Goal: Task Accomplishment & Management: Manage account settings

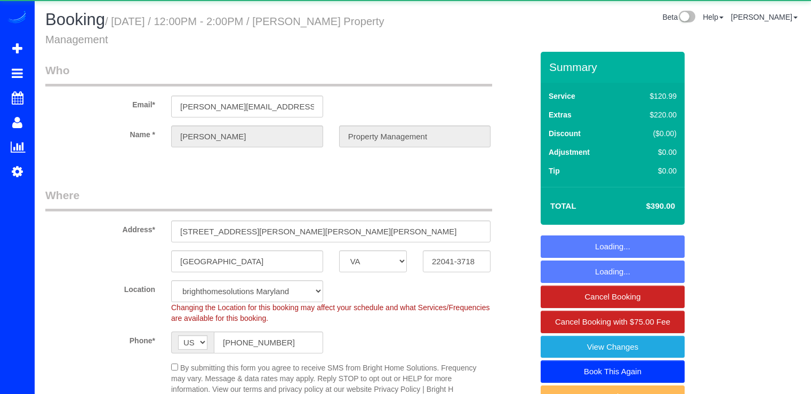
select select "VA"
select select "2"
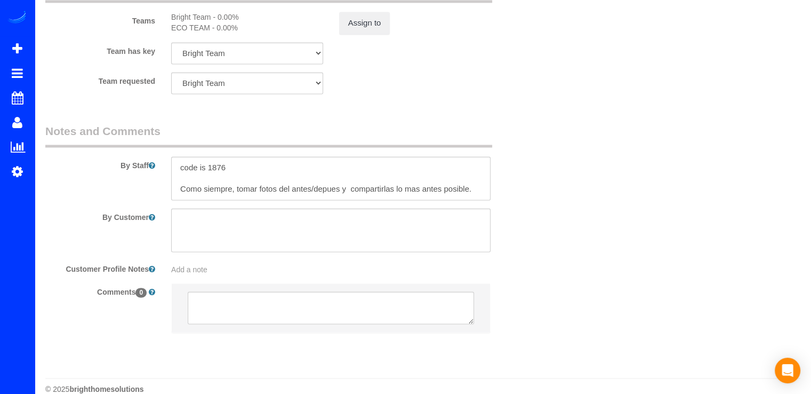
scroll to position [1565, 0]
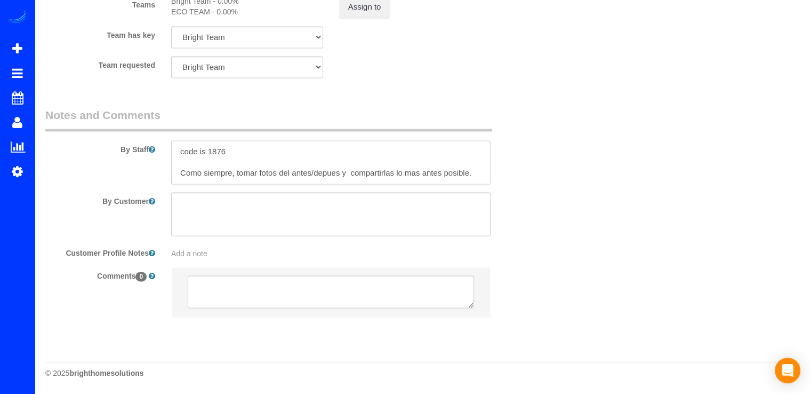
click at [476, 172] on textarea at bounding box center [330, 162] width 319 height 44
paste textarea "No retirar las trampas con cebo ni las trampas de pegamento que están distribui…"
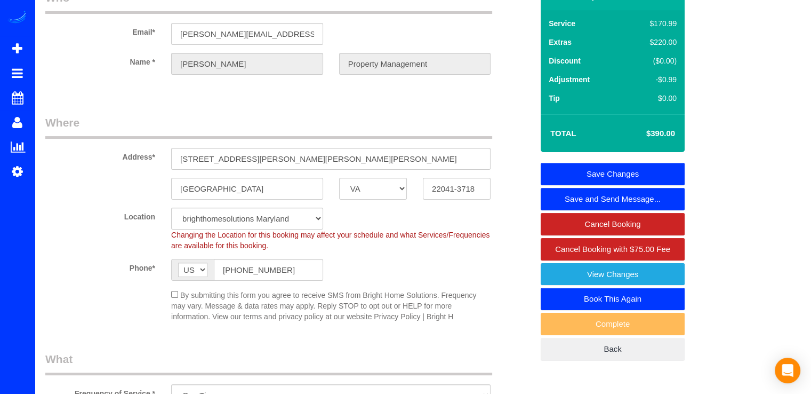
scroll to position [18, 0]
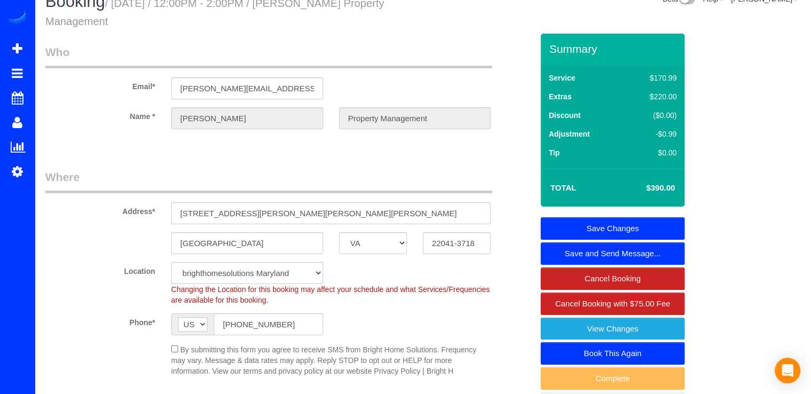
type textarea "code is 1876 Como siempre, tomar fotos del antes/depues y compartirlas lo mas a…"
click at [612, 225] on link "Save Changes" at bounding box center [613, 228] width 144 height 22
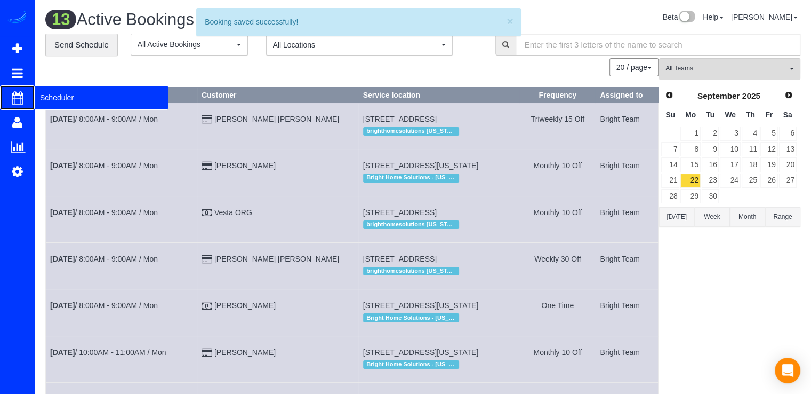
click at [62, 102] on span "Scheduler" at bounding box center [101, 97] width 133 height 25
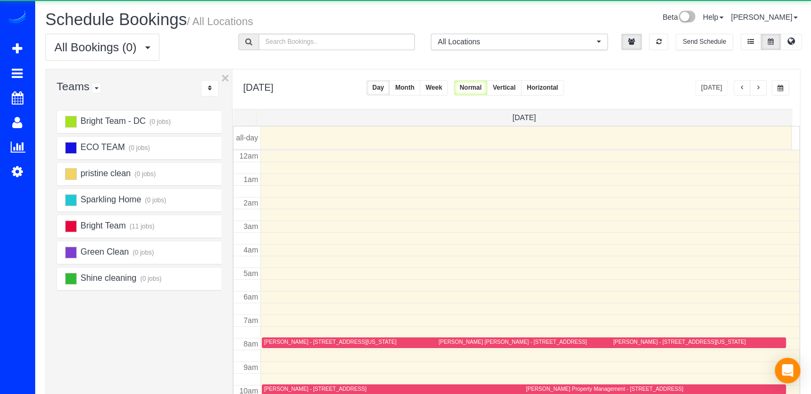
scroll to position [140, 0]
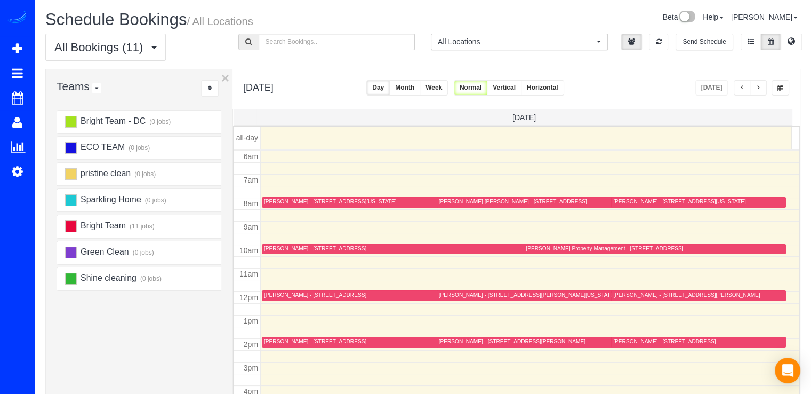
click at [759, 83] on button "button" at bounding box center [758, 87] width 17 height 15
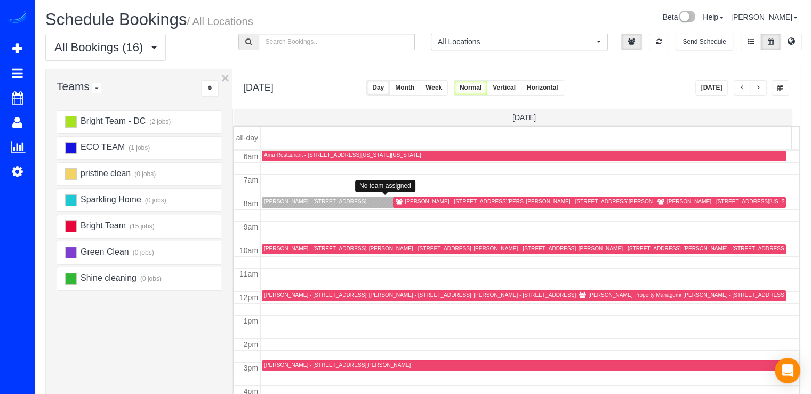
click at [279, 201] on div "Amy Beckley - 1215 East-West Hwy , Unit 1510, Silver Spring, MD 20910" at bounding box center [315, 201] width 102 height 7
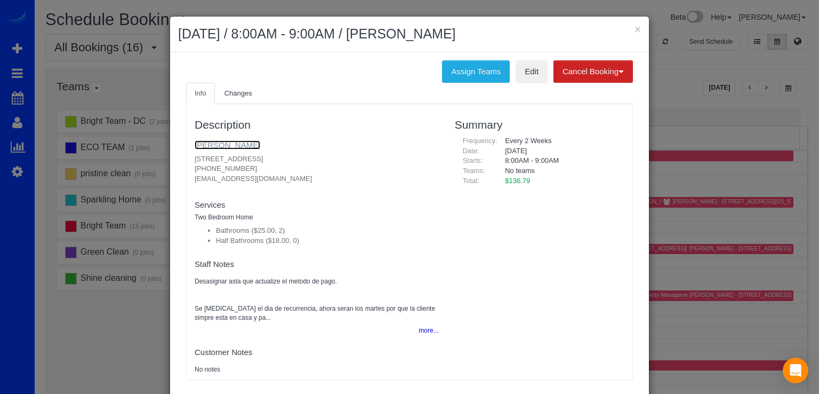
click at [220, 141] on link "[PERSON_NAME]" at bounding box center [228, 144] width 66 height 9
click at [239, 95] on span "Changes" at bounding box center [239, 93] width 28 height 8
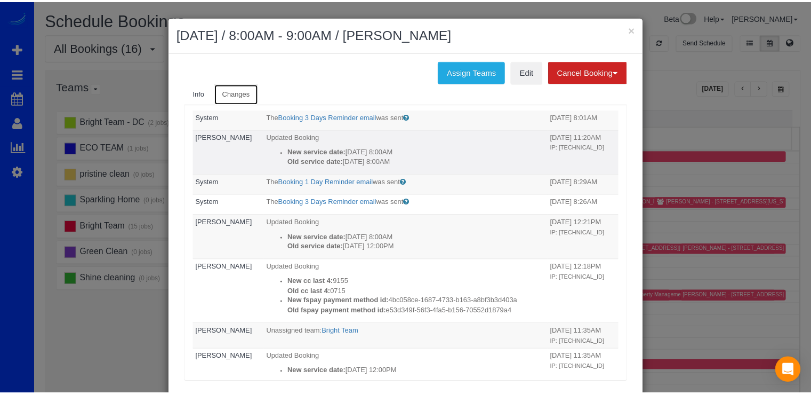
scroll to position [107, 0]
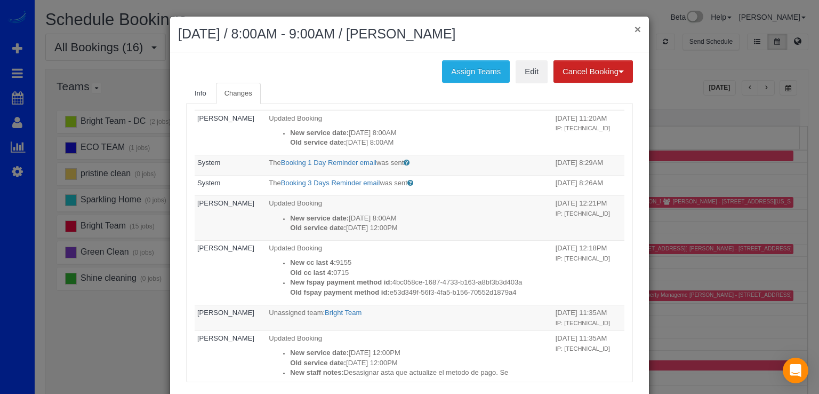
click at [635, 30] on button "×" at bounding box center [638, 28] width 6 height 11
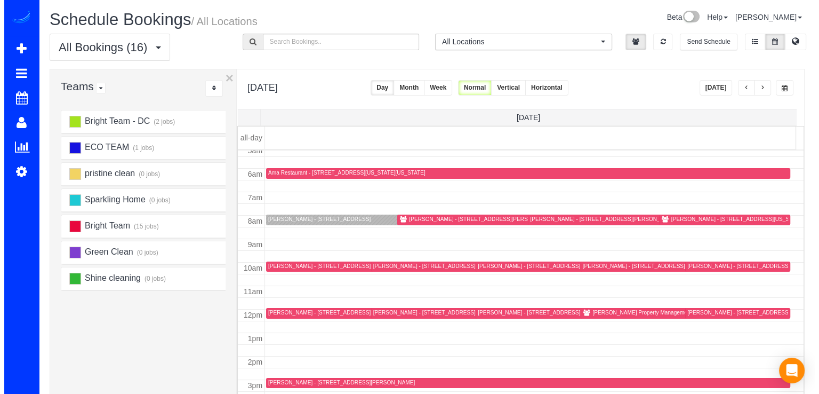
scroll to position [106, 0]
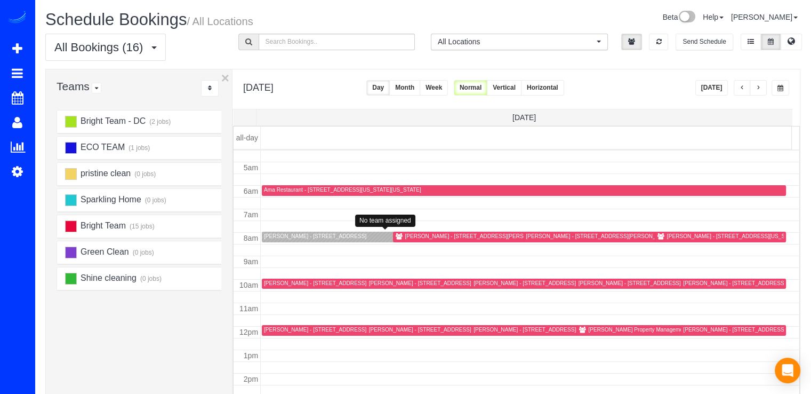
click at [282, 233] on div "Amy Beckley - 1215 East-West Hwy , Unit 1510, Silver Spring, MD 20910" at bounding box center [315, 236] width 102 height 7
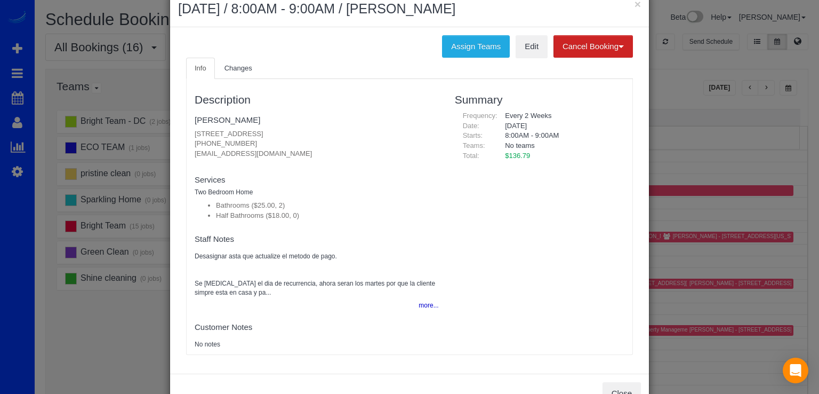
scroll to position [0, 0]
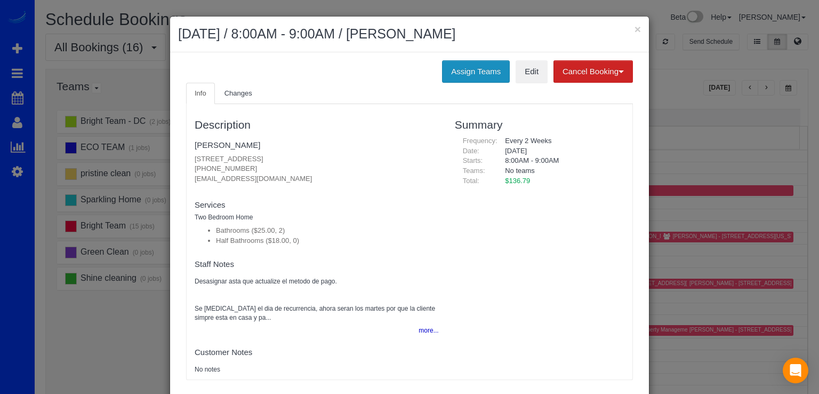
click at [490, 75] on button "Assign Teams" at bounding box center [476, 71] width 68 height 22
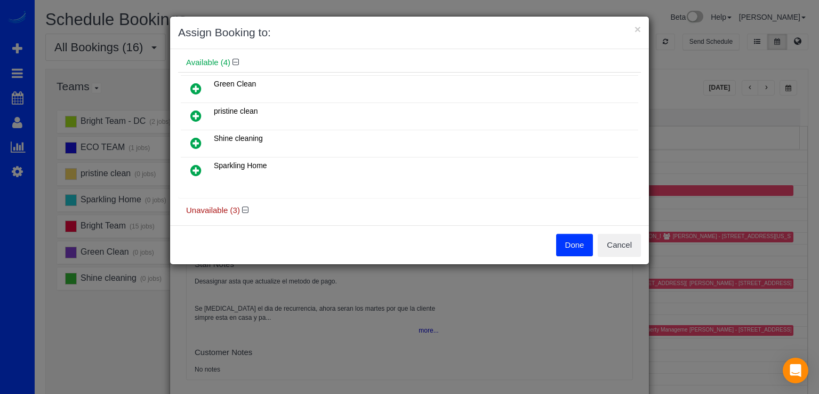
scroll to position [160, 0]
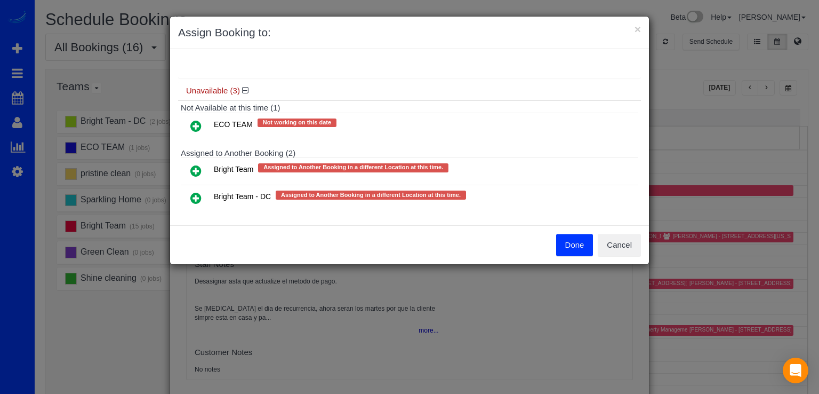
click at [192, 166] on icon at bounding box center [195, 170] width 11 height 13
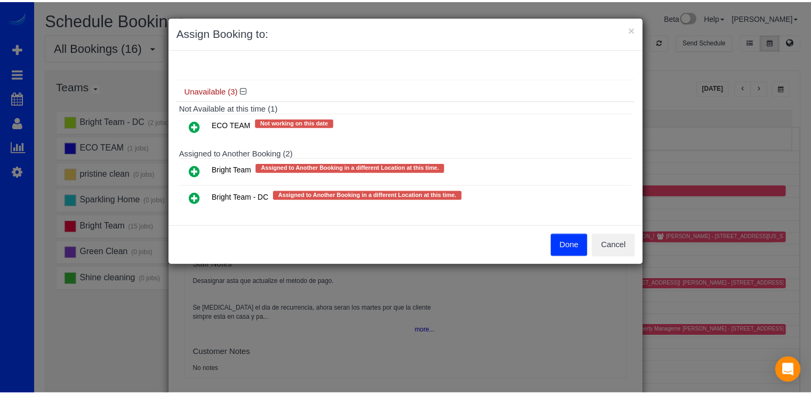
scroll to position [169, 0]
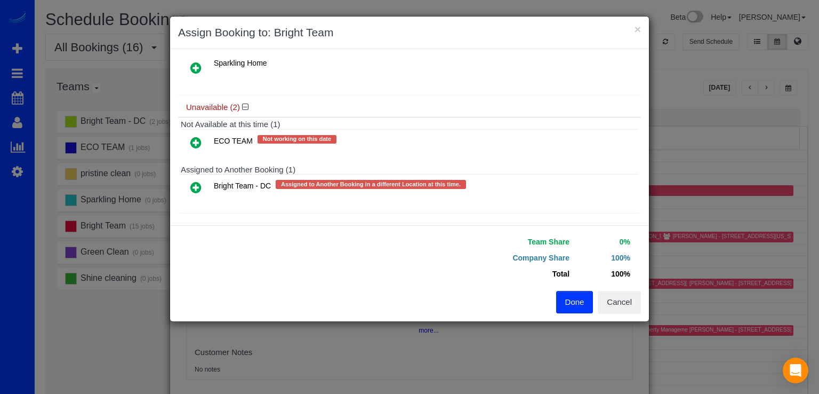
click at [578, 304] on button "Done" at bounding box center [574, 302] width 37 height 22
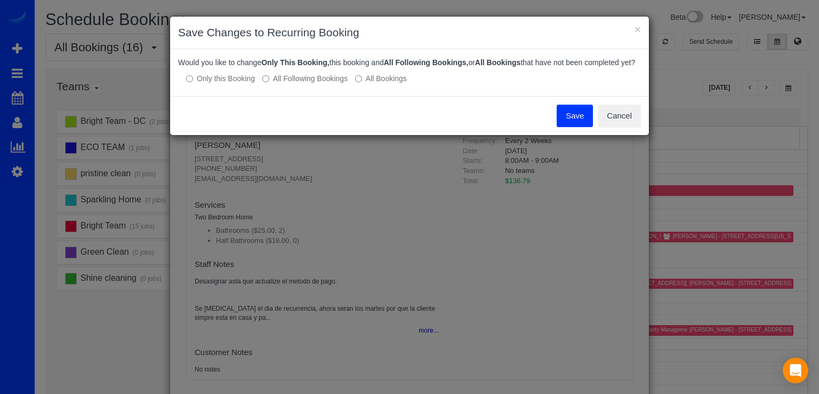
click at [564, 125] on button "Save" at bounding box center [575, 116] width 36 height 22
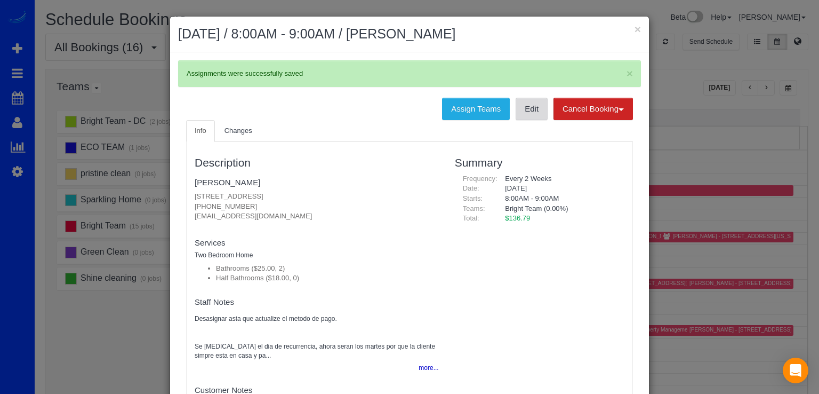
click at [521, 111] on link "Edit" at bounding box center [532, 109] width 32 height 22
click at [217, 181] on link "Amy Beckley" at bounding box center [228, 182] width 66 height 9
click at [635, 24] on button "×" at bounding box center [638, 28] width 6 height 11
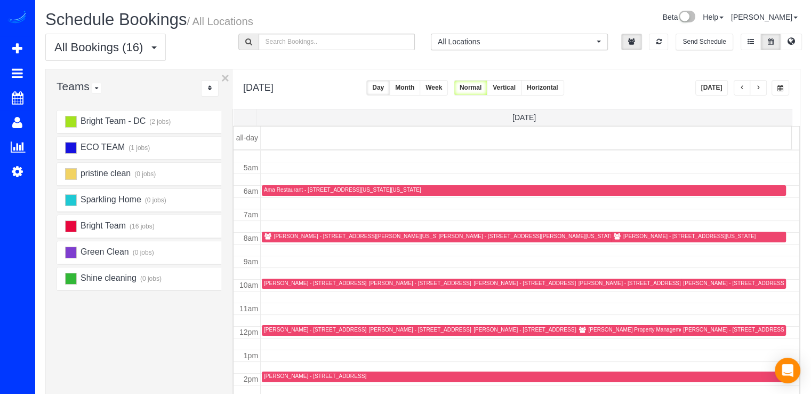
drag, startPoint x: 721, startPoint y: 88, endPoint x: 715, endPoint y: 84, distance: 7.0
click at [720, 88] on button "[DATE]" at bounding box center [711, 87] width 33 height 15
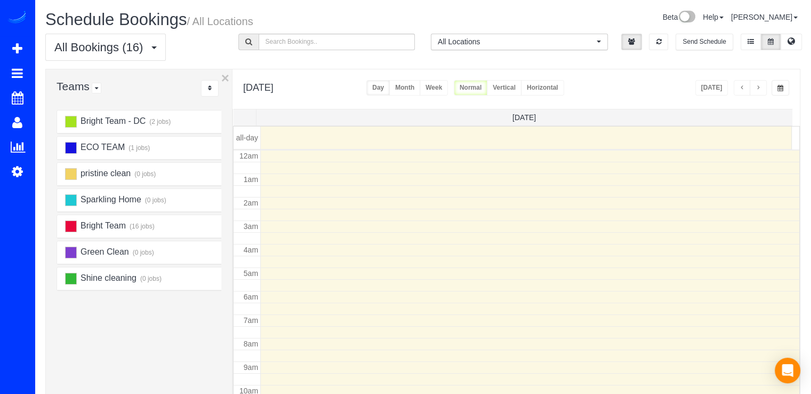
scroll to position [140, 0]
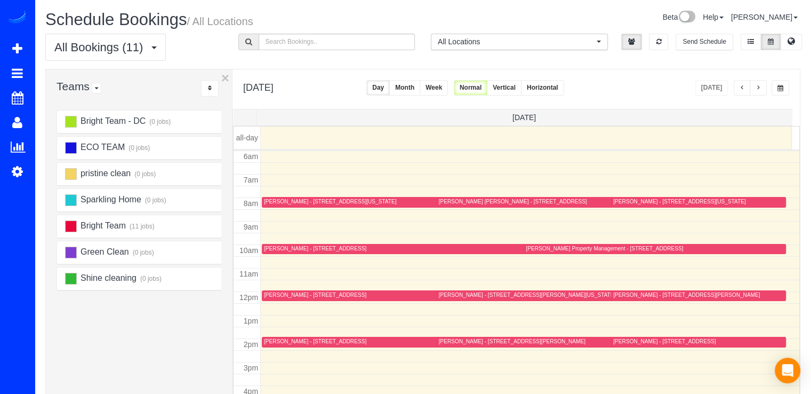
click at [755, 86] on button "button" at bounding box center [758, 87] width 17 height 15
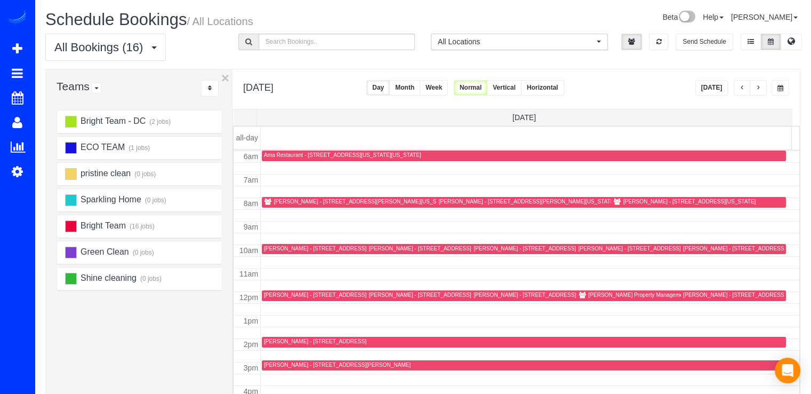
click at [766, 90] on button "button" at bounding box center [758, 87] width 17 height 15
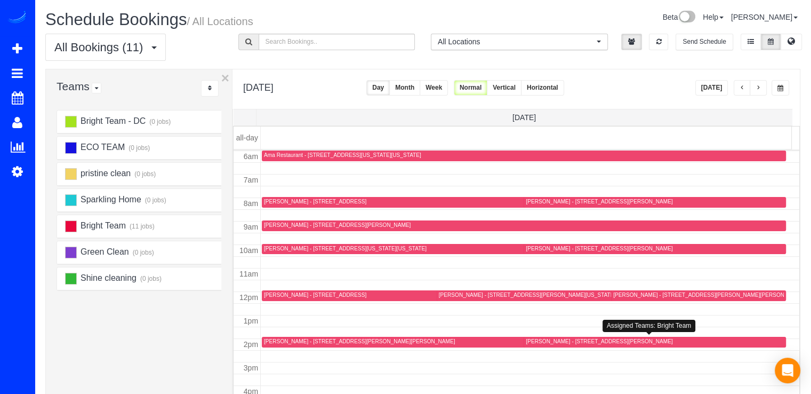
click at [541, 338] on div "Christine Shuster - 558 S Frederick Ave #349, Gaithersburg, MD 20877" at bounding box center [599, 341] width 147 height 7
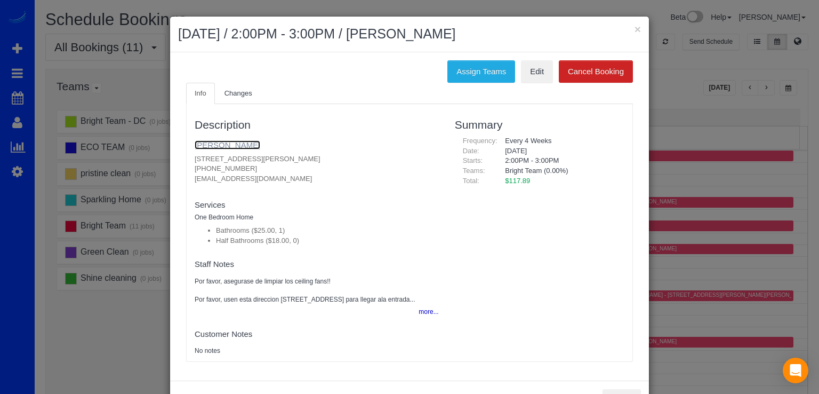
click at [223, 143] on link "Christine Shuster" at bounding box center [228, 144] width 66 height 9
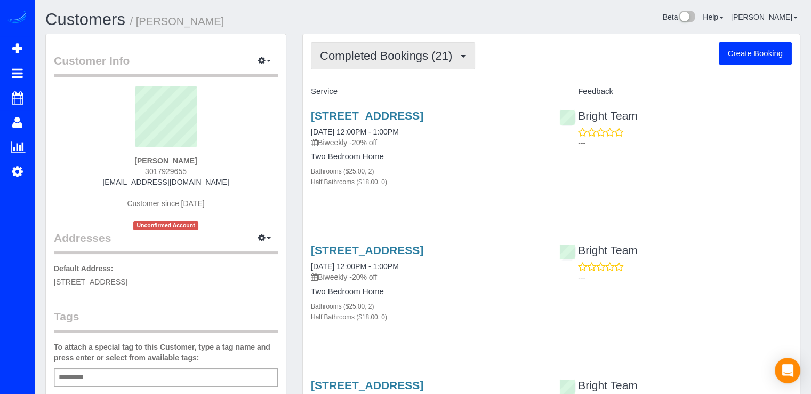
click at [381, 54] on span "Completed Bookings (21)" at bounding box center [389, 55] width 138 height 13
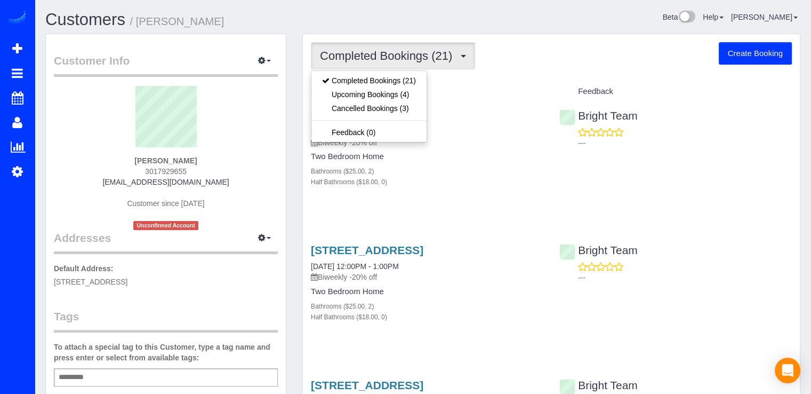
click at [484, 90] on h4 "Service" at bounding box center [427, 91] width 233 height 9
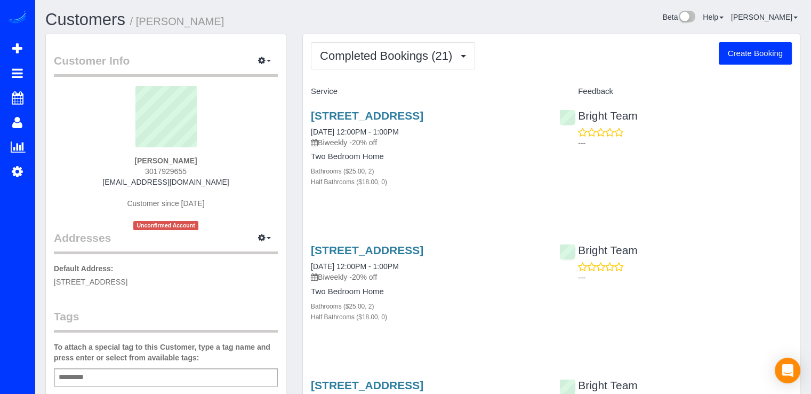
click at [408, 52] on span "Completed Bookings (21)" at bounding box center [389, 55] width 138 height 13
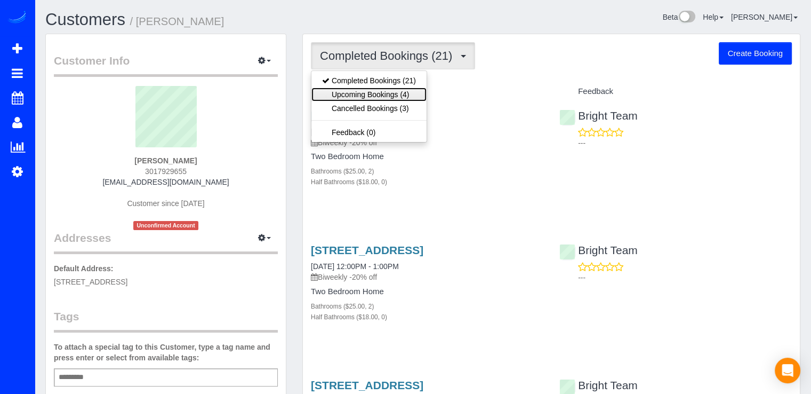
click at [415, 92] on link "Upcoming Bookings (4)" at bounding box center [368, 94] width 115 height 14
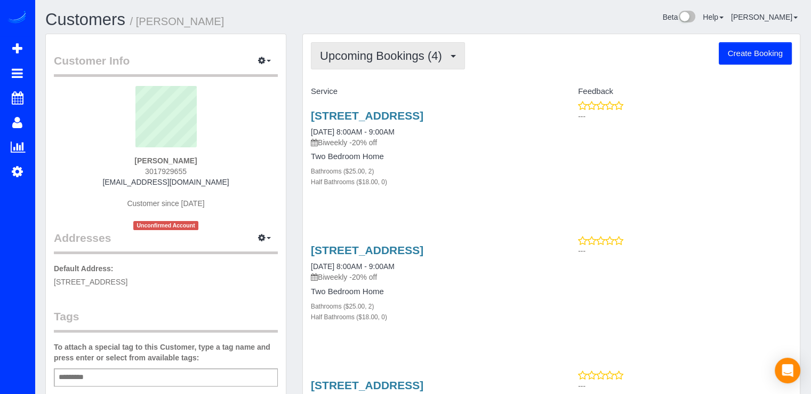
click at [399, 63] on button "Upcoming Bookings (4)" at bounding box center [388, 55] width 154 height 27
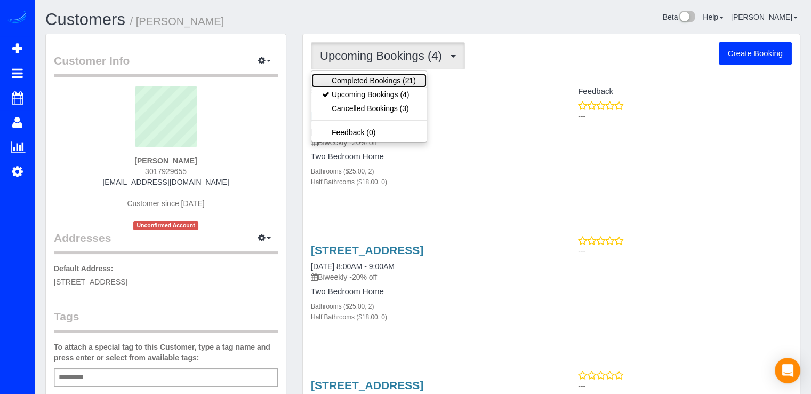
click at [382, 82] on link "Completed Bookings (21)" at bounding box center [368, 81] width 115 height 14
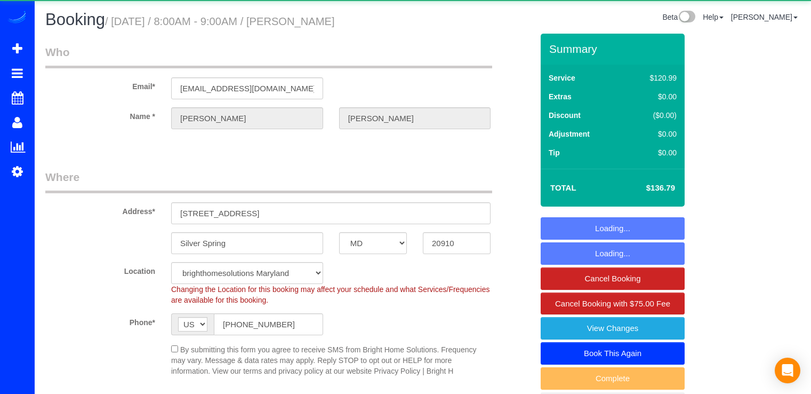
select select "MD"
select select "2"
select select "string:fspay-4bc058ce-1687-4733-b163-a8bf3b3d403a"
select select "spot19"
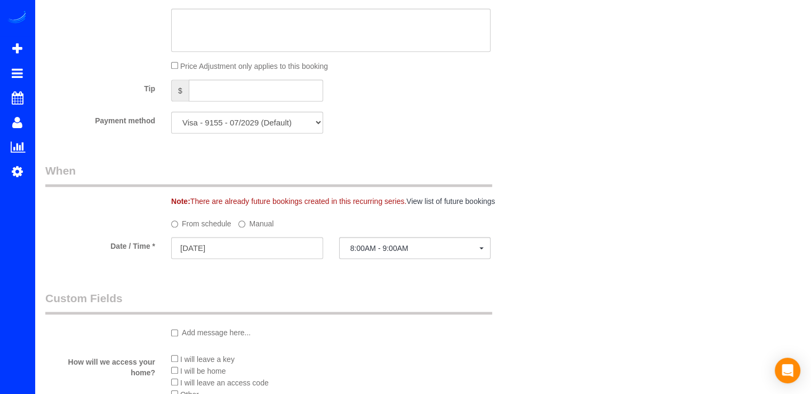
scroll to position [1120, 0]
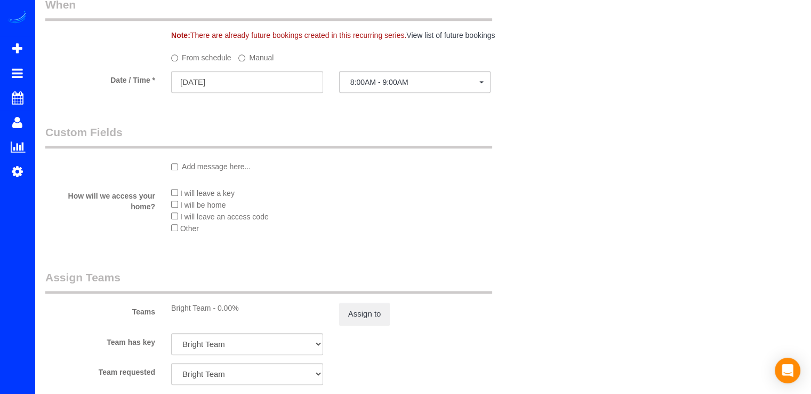
drag, startPoint x: 355, startPoint y: 99, endPoint x: 361, endPoint y: 92, distance: 8.7
click at [356, 98] on fieldset "When Note: There are already future bookings created in this recurring series. …" at bounding box center [288, 50] width 487 height 106
click at [362, 90] on button "8:00AM - 9:00AM" at bounding box center [415, 82] width 152 height 22
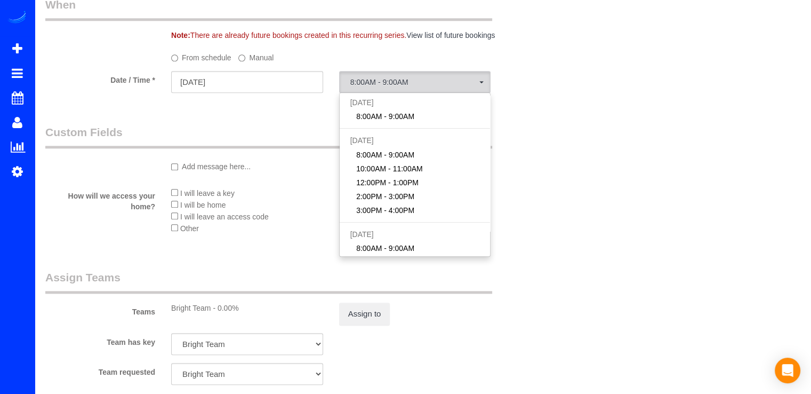
click at [250, 60] on label "Manual" at bounding box center [255, 56] width 35 height 14
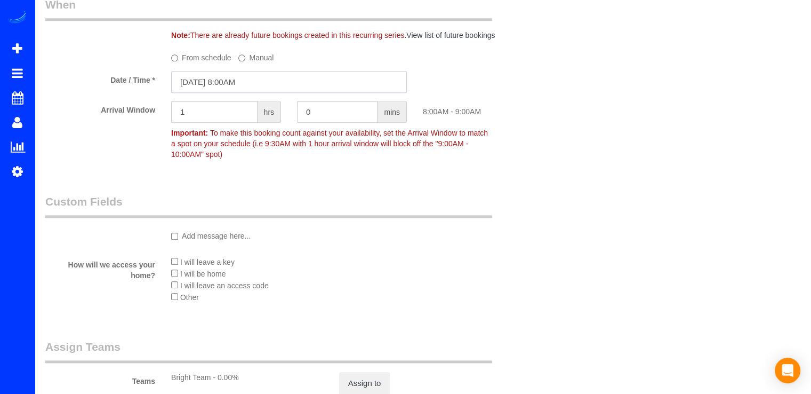
click at [236, 84] on input "10/07/2025 8:00AM" at bounding box center [289, 82] width 236 height 22
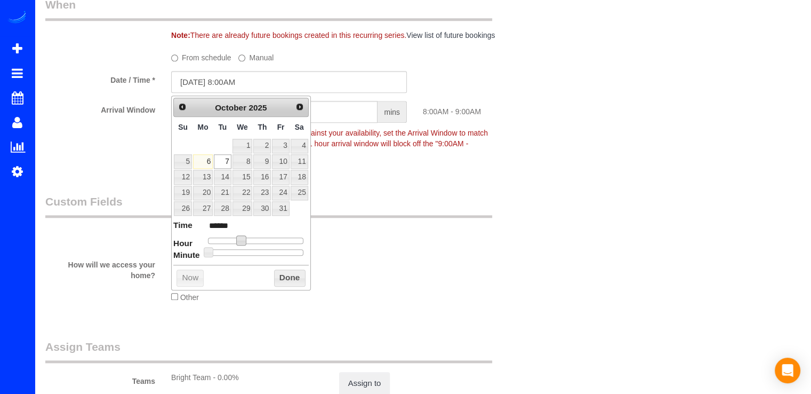
type input "10/07/2025 9:00AM"
type input "******"
type input "10/07/2025 12:00PM"
type input "*******"
type input "10/07/2025 1:00PM"
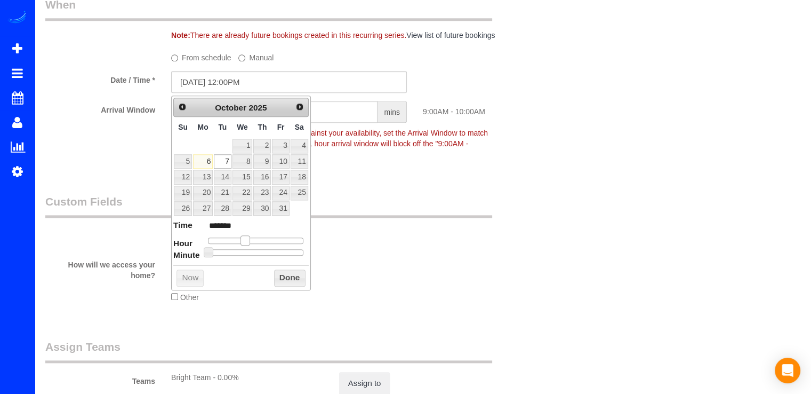
type input "******"
type input "10/07/2025 2:00PM"
type input "******"
drag, startPoint x: 239, startPoint y: 237, endPoint x: 265, endPoint y: 236, distance: 26.2
click at [265, 236] on span at bounding box center [266, 240] width 10 height 10
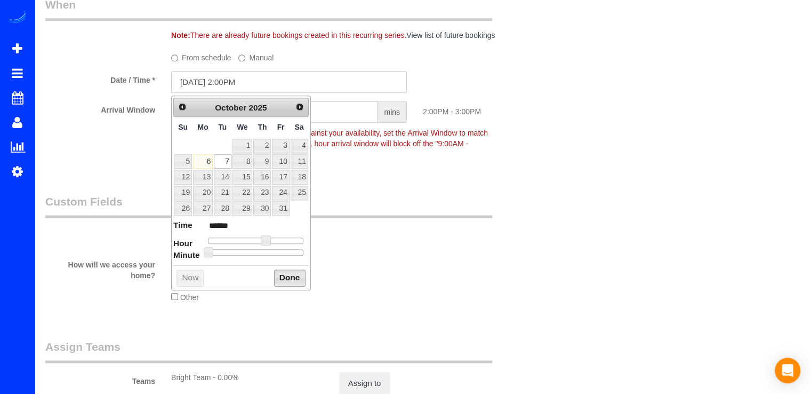
click at [294, 275] on button "Done" at bounding box center [289, 277] width 31 height 17
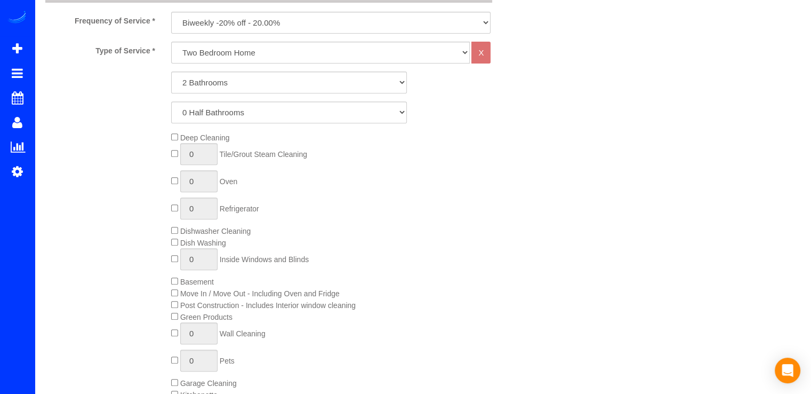
scroll to position [0, 0]
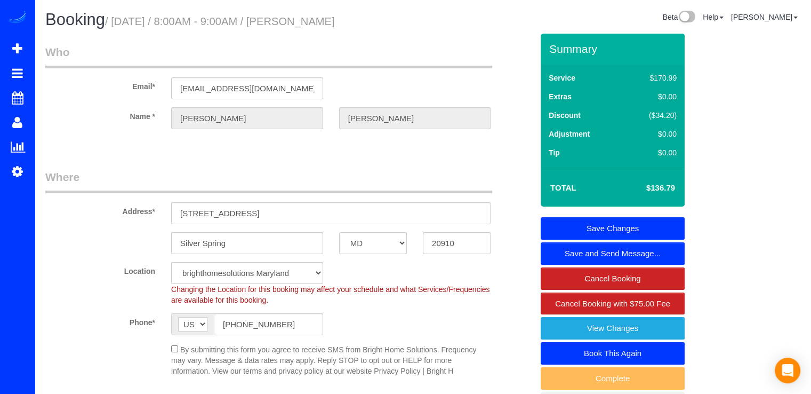
click at [649, 224] on link "Save Changes" at bounding box center [613, 228] width 144 height 22
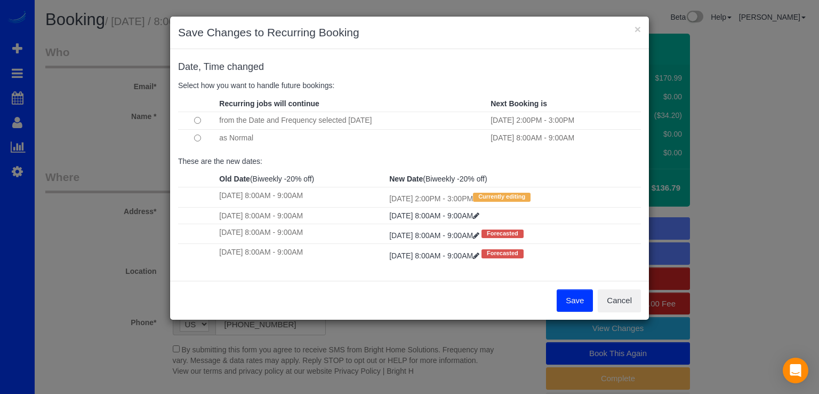
click at [569, 303] on button "Save" at bounding box center [575, 300] width 36 height 22
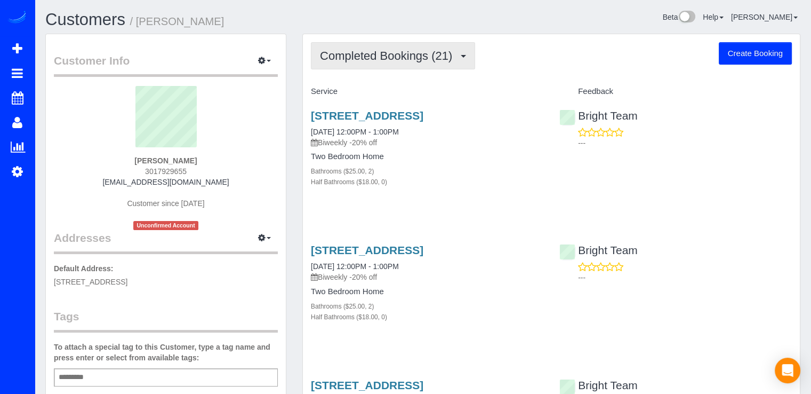
click at [406, 62] on button "Completed Bookings (21)" at bounding box center [393, 55] width 164 height 27
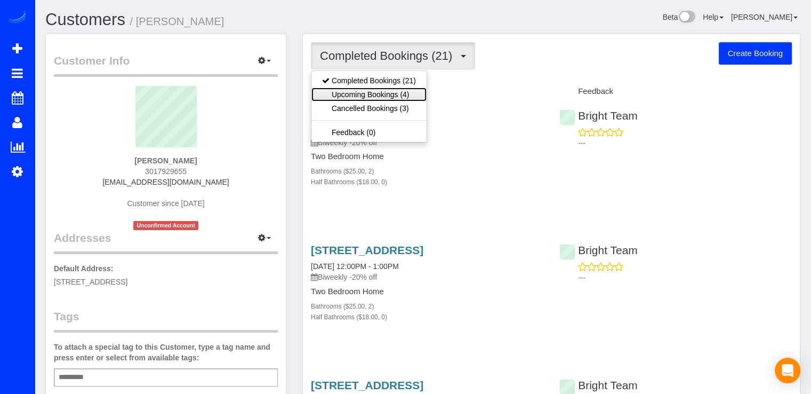
click at [407, 94] on link "Upcoming Bookings (4)" at bounding box center [368, 94] width 115 height 14
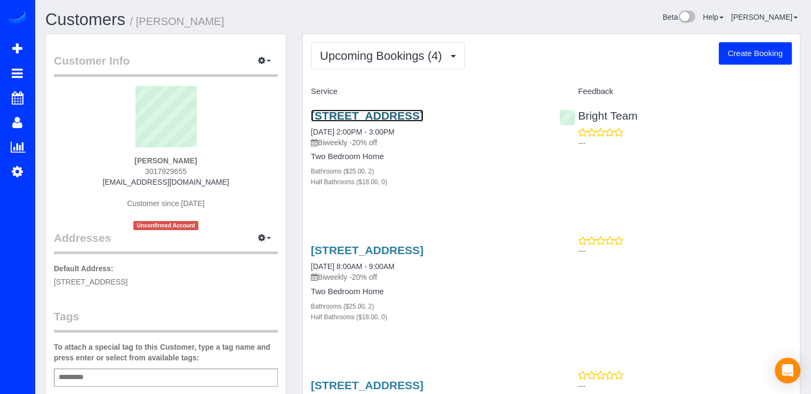
click at [350, 115] on link "[STREET_ADDRESS]" at bounding box center [367, 115] width 113 height 12
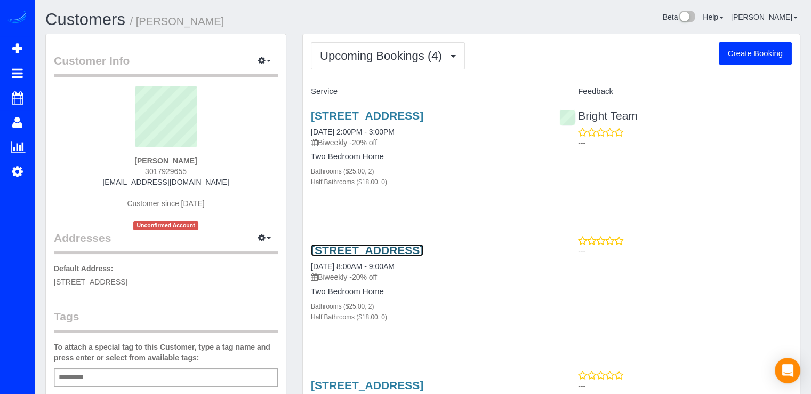
click at [352, 256] on link "[STREET_ADDRESS]" at bounding box center [367, 250] width 113 height 12
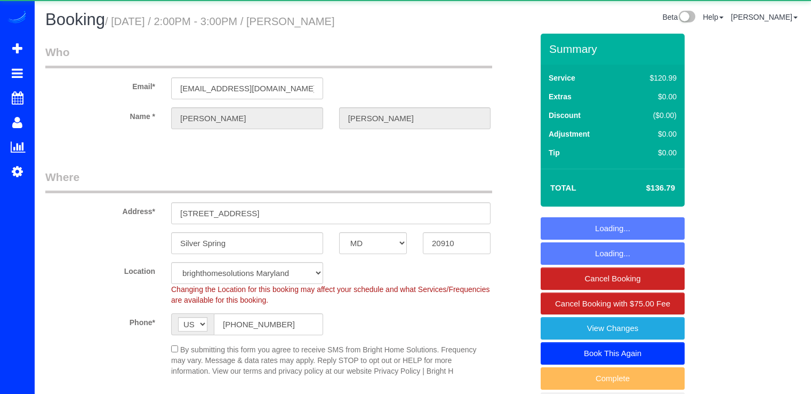
select select "MD"
select select "2"
select select "string:fspay-4bc058ce-1687-4733-b163-a8bf3b3d403a"
select select "spot1"
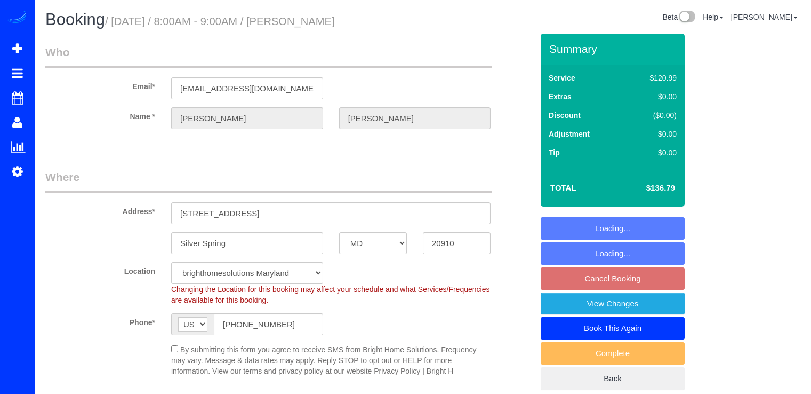
select select "MD"
select select "2"
select select "string:fspay-4bc058ce-1687-4733-b163-a8bf3b3d403a"
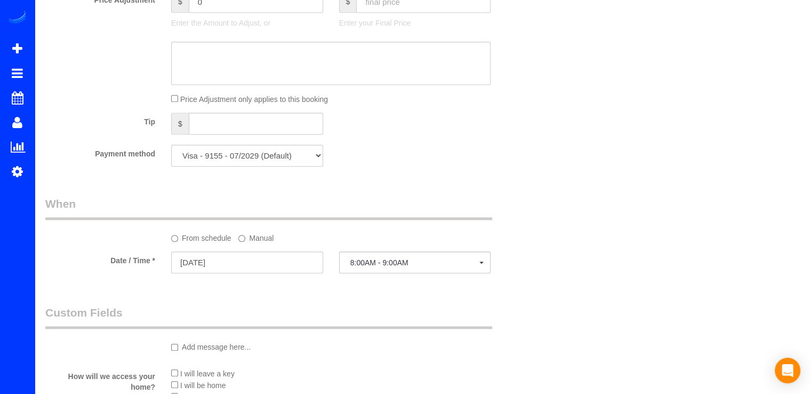
scroll to position [960, 0]
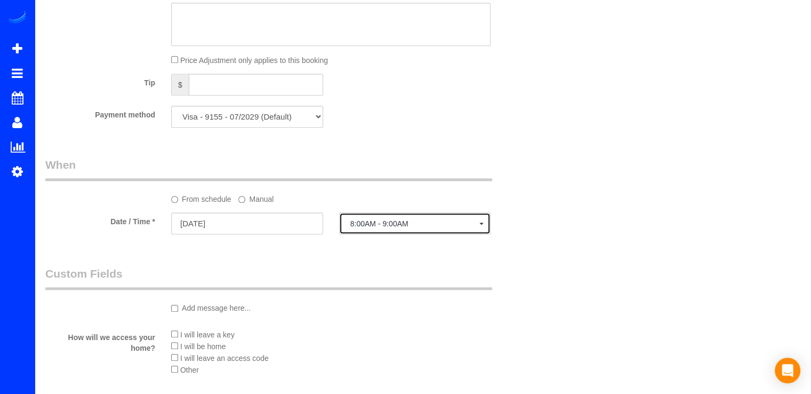
click at [371, 224] on span "8:00AM - 9:00AM" at bounding box center [415, 223] width 130 height 9
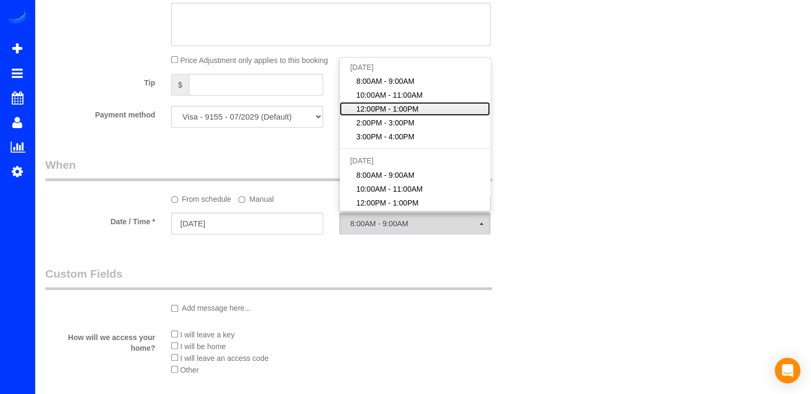
click at [401, 107] on span "12:00PM - 1:00PM" at bounding box center [387, 108] width 62 height 11
select select "spot23"
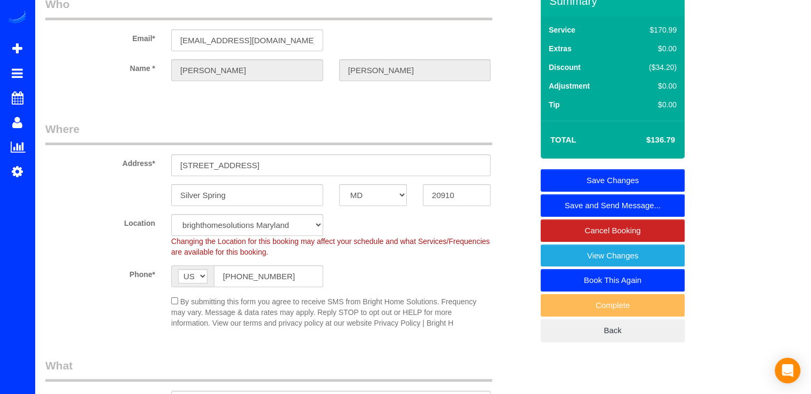
scroll to position [0, 0]
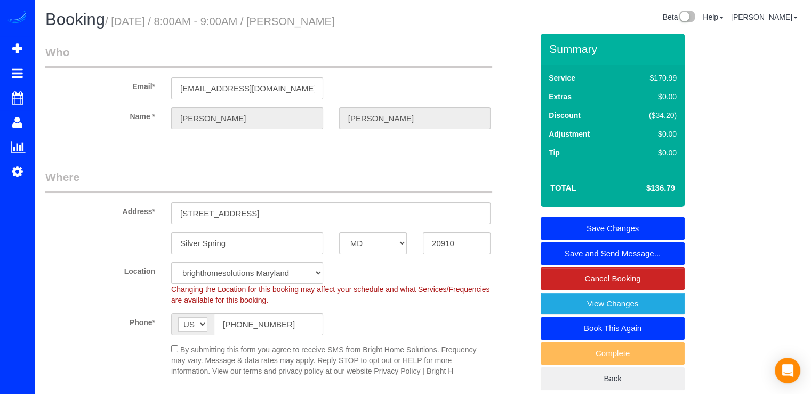
click at [635, 223] on link "Save Changes" at bounding box center [613, 228] width 144 height 22
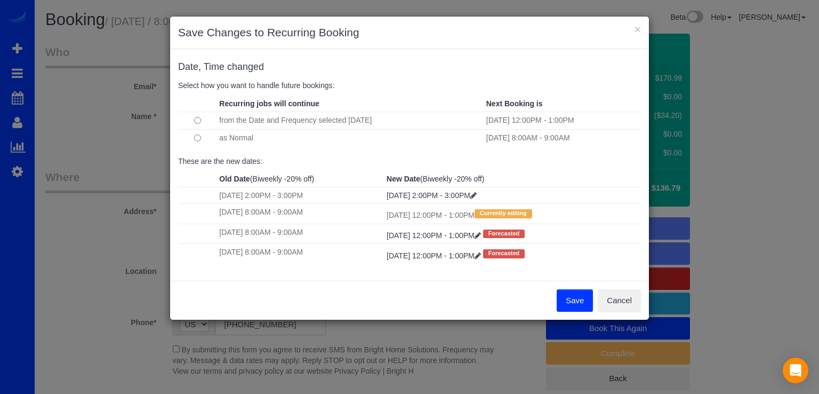
click at [574, 302] on button "Save" at bounding box center [575, 300] width 36 height 22
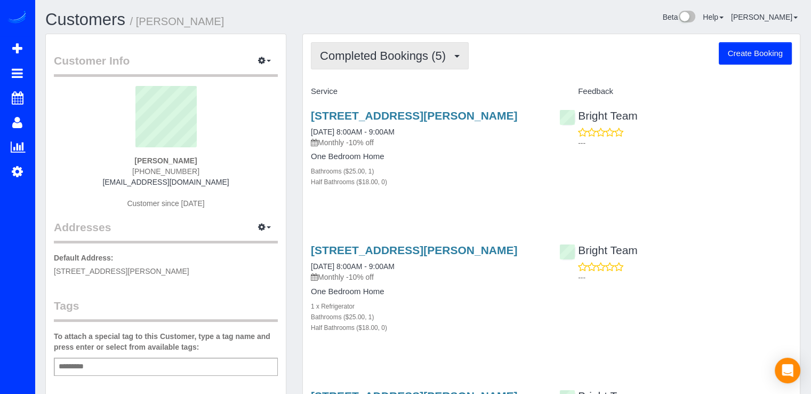
drag, startPoint x: 397, startPoint y: 51, endPoint x: 415, endPoint y: 61, distance: 21.5
click at [397, 51] on span "Completed Bookings (5)" at bounding box center [385, 55] width 131 height 13
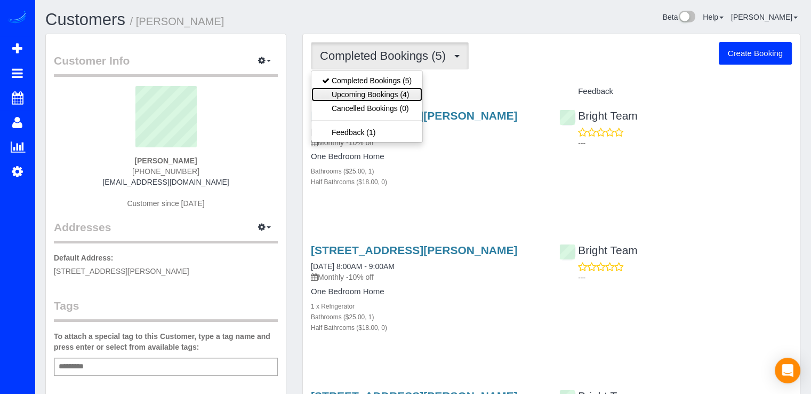
click at [412, 92] on link "Upcoming Bookings (4)" at bounding box center [366, 94] width 111 height 14
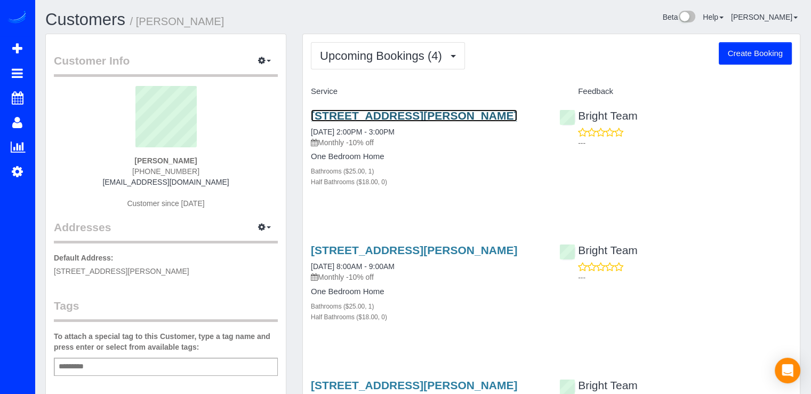
click at [339, 115] on link "[STREET_ADDRESS][PERSON_NAME]" at bounding box center [414, 115] width 206 height 12
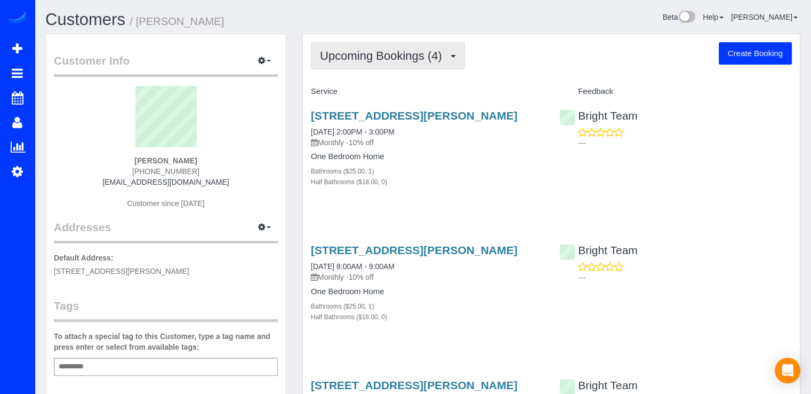
click at [388, 68] on button "Upcoming Bookings (4)" at bounding box center [388, 55] width 154 height 27
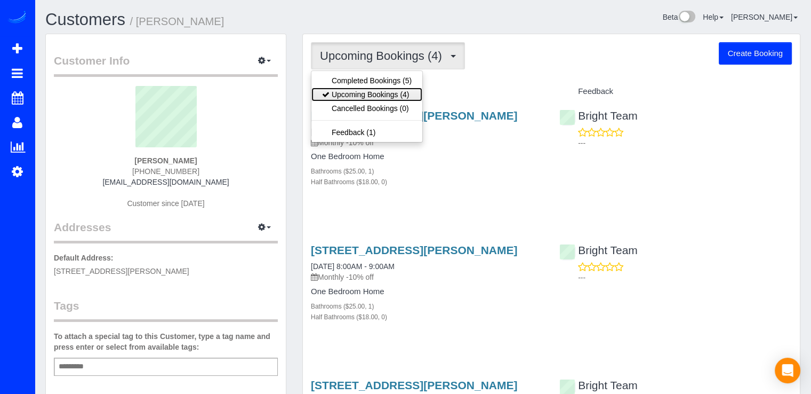
click at [392, 91] on link "Upcoming Bookings (4)" at bounding box center [366, 94] width 111 height 14
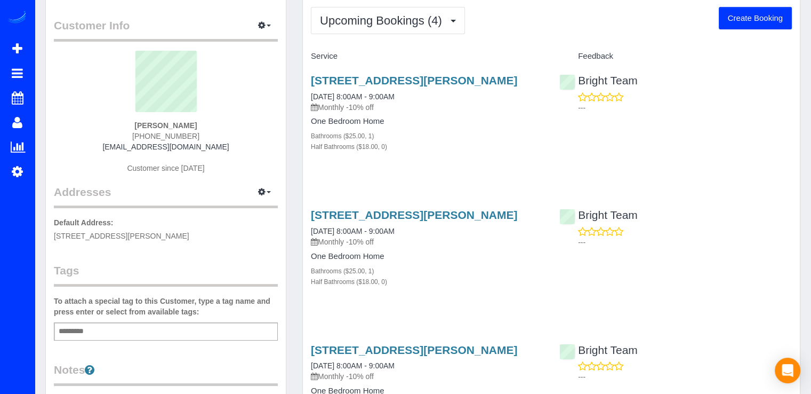
scroll to position [53, 0]
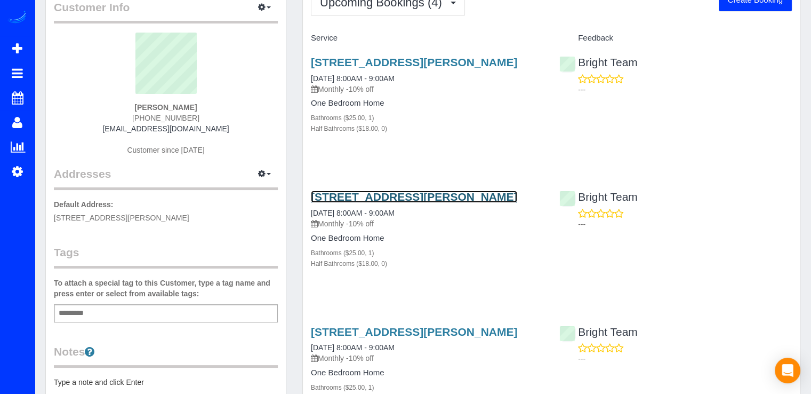
click at [343, 203] on link "558 S Frederick Ave #349, Gaithersburg, MD 20877" at bounding box center [414, 196] width 206 height 12
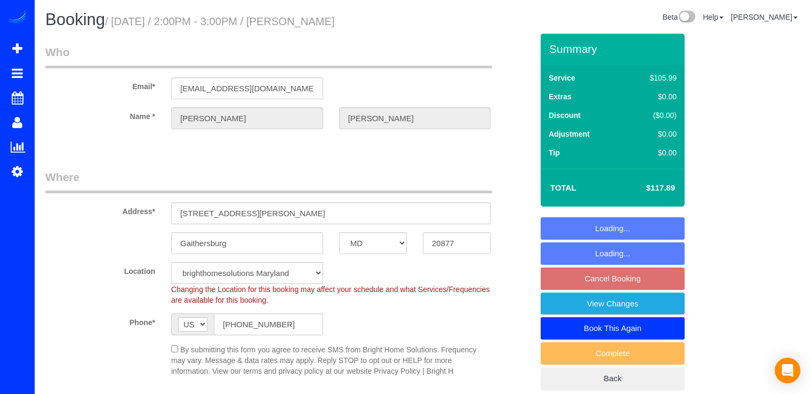
select select "MD"
select select "spot4"
select select "object:793"
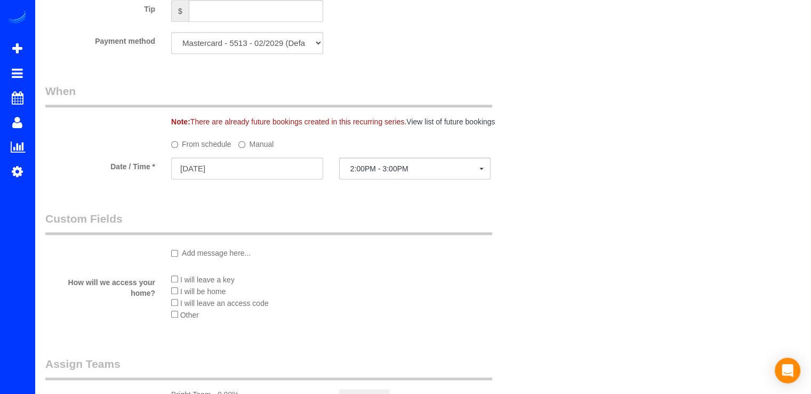
scroll to position [1067, 0]
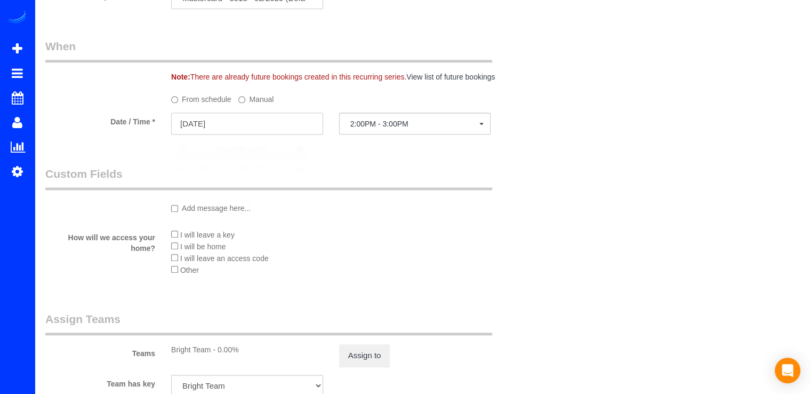
click at [257, 121] on input "[DATE]" at bounding box center [247, 124] width 152 height 22
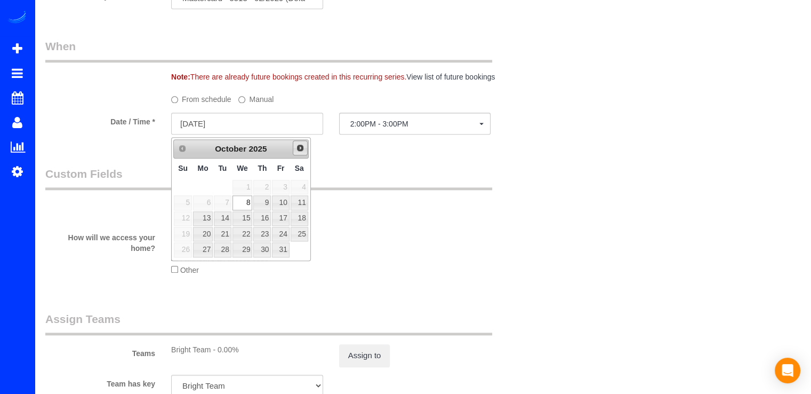
click at [301, 152] on link "Next" at bounding box center [300, 147] width 15 height 15
click at [203, 199] on link "3" at bounding box center [203, 202] width 20 height 14
type input "[DATE]"
select select "spot19"
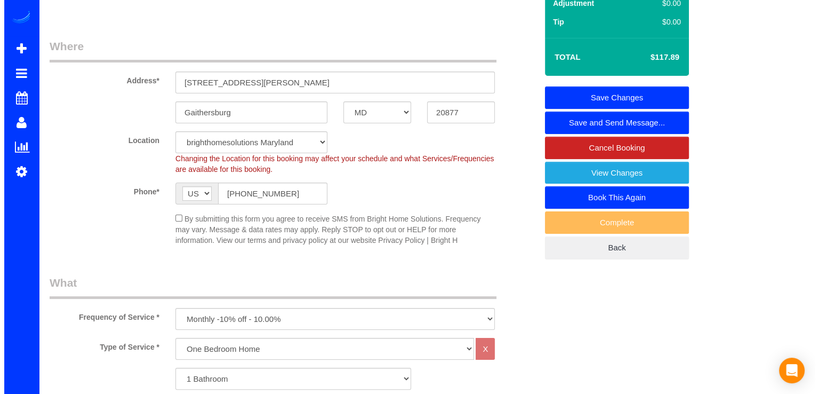
scroll to position [0, 0]
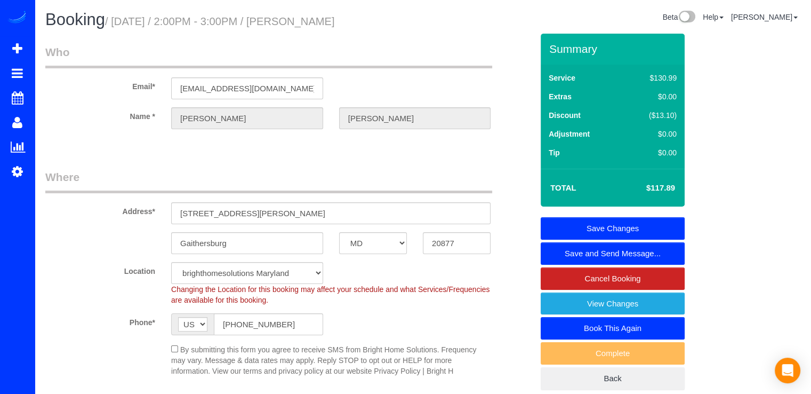
click at [646, 227] on link "Save Changes" at bounding box center [613, 228] width 144 height 22
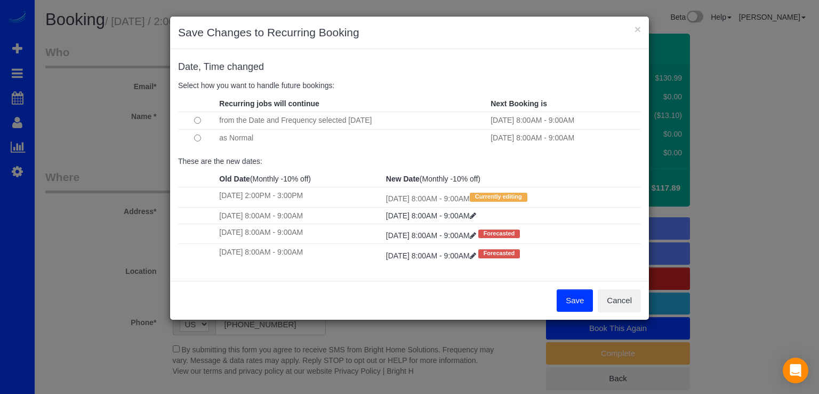
click at [568, 305] on button "Save" at bounding box center [575, 300] width 36 height 22
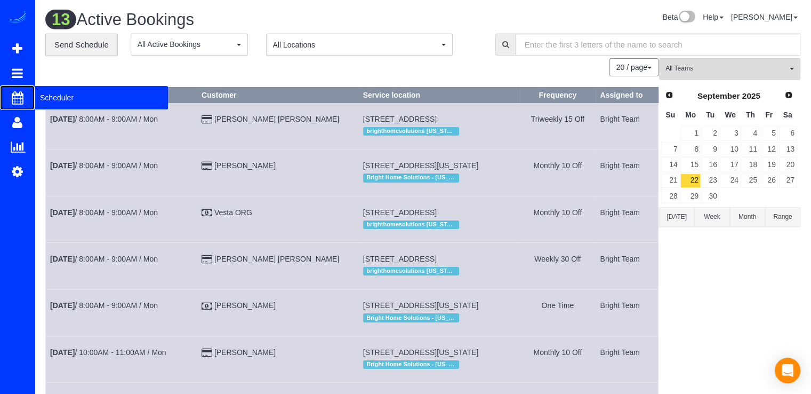
click at [54, 103] on span "Scheduler" at bounding box center [101, 97] width 133 height 25
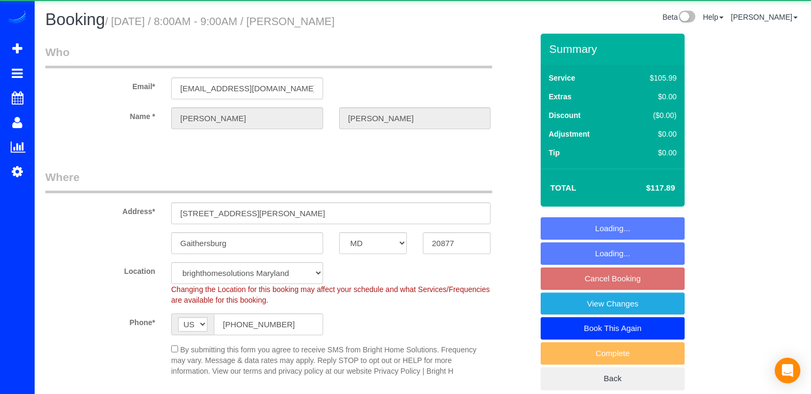
select select "MD"
select select "spot1"
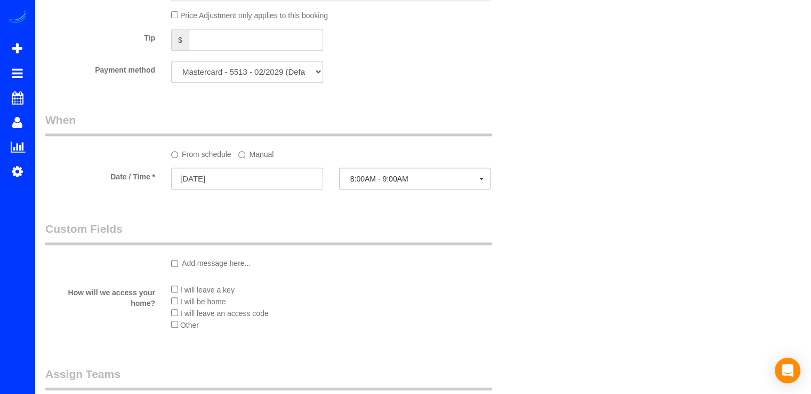
scroll to position [1120, 0]
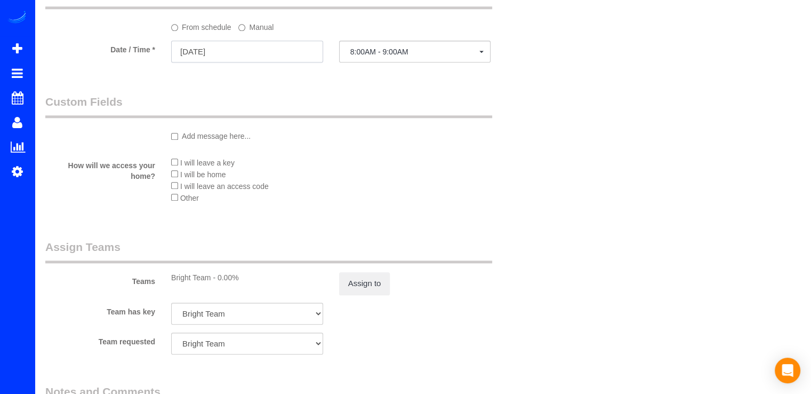
click at [263, 54] on input "[DATE]" at bounding box center [247, 52] width 152 height 22
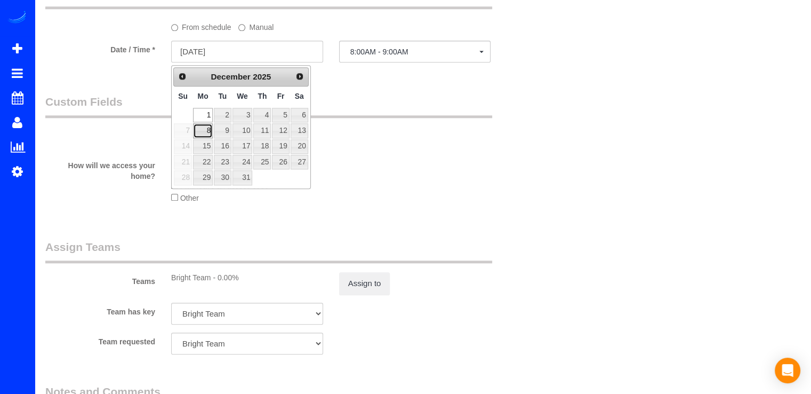
click at [211, 127] on link "8" at bounding box center [203, 130] width 20 height 14
type input "[DATE]"
select select "spot24"
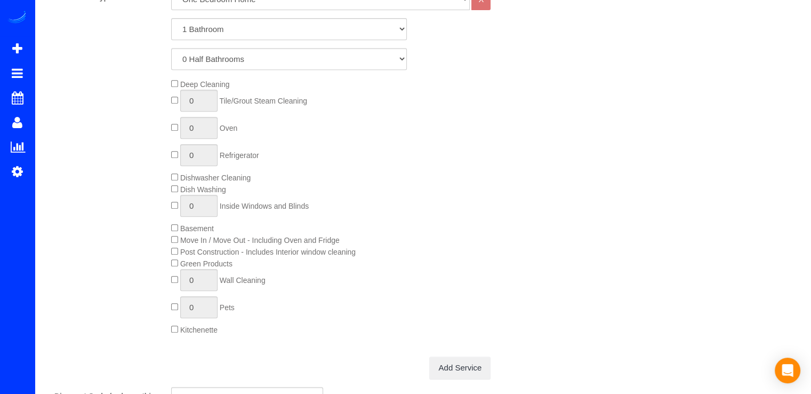
scroll to position [160, 0]
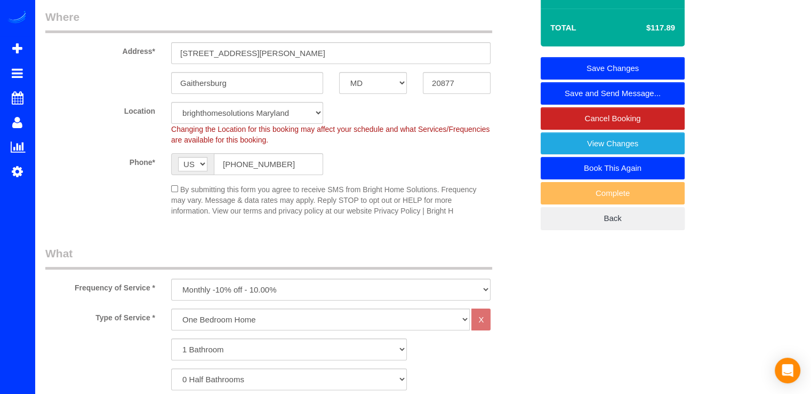
click at [642, 66] on link "Save Changes" at bounding box center [613, 68] width 144 height 22
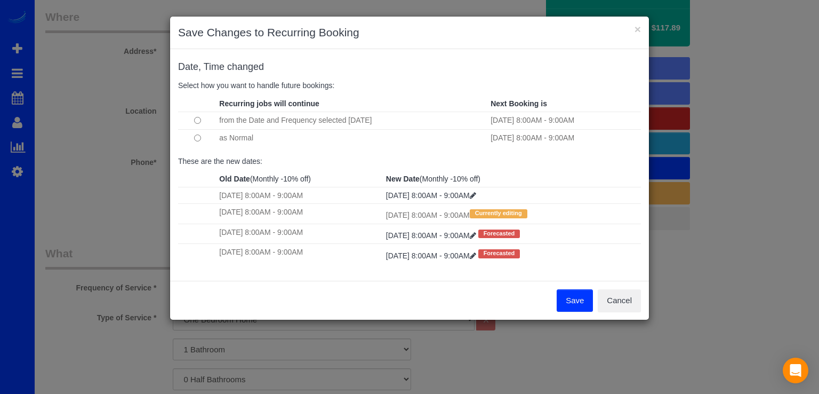
click at [576, 305] on button "Save" at bounding box center [575, 300] width 36 height 22
